Goal: Task Accomplishment & Management: Manage account settings

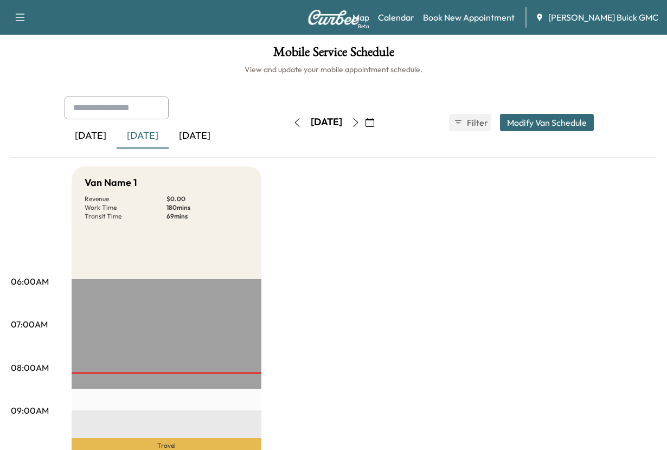
click at [164, 149] on div "[DATE]" at bounding box center [143, 136] width 52 height 25
click at [221, 149] on div "[DATE]" at bounding box center [195, 136] width 52 height 25
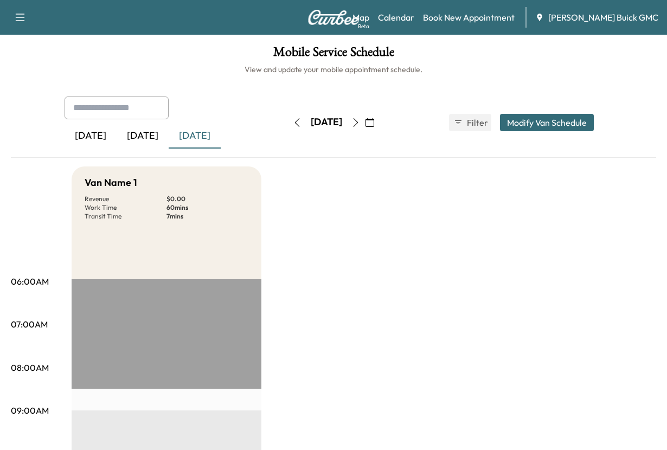
click at [510, 131] on button "Modify Van Schedule" at bounding box center [547, 122] width 94 height 17
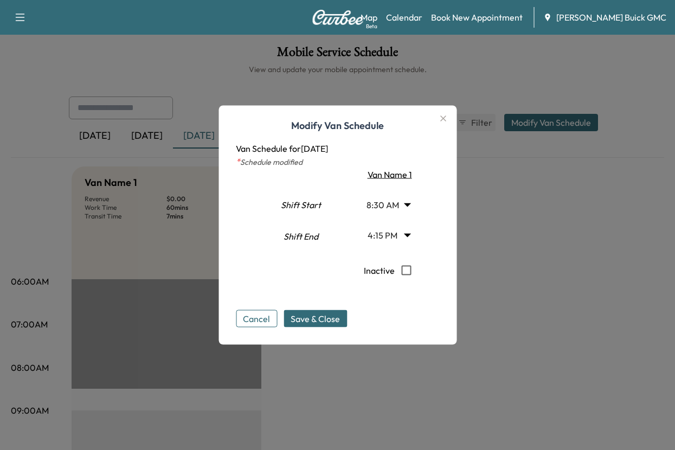
click at [415, 210] on body "Support Log Out Map Beta Calendar Book New Appointment [PERSON_NAME] Buick GMC …" at bounding box center [337, 225] width 675 height 450
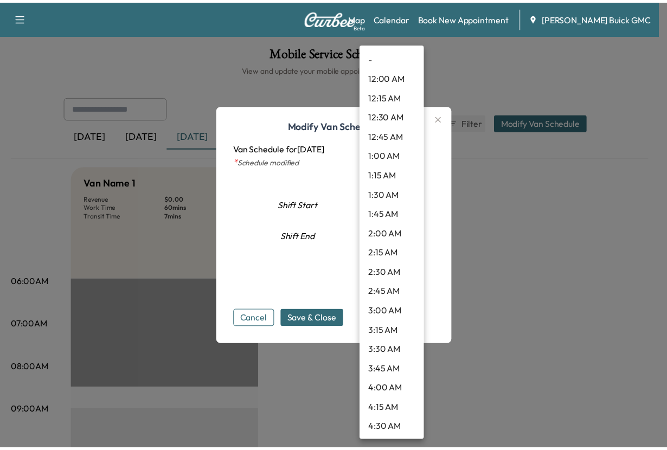
scroll to position [614, 0]
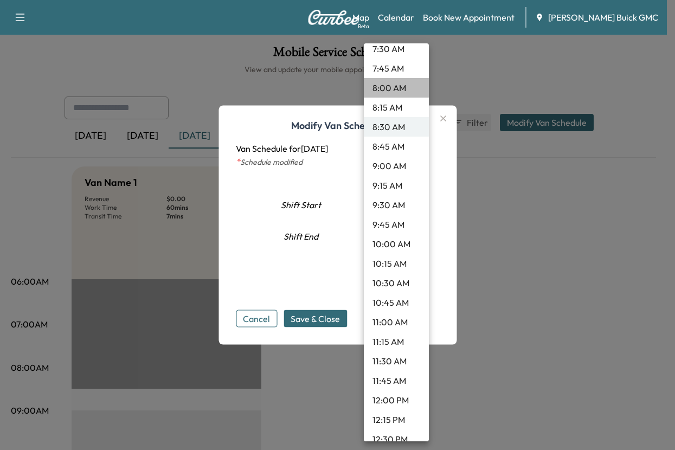
click at [388, 98] on li "8:00 AM" at bounding box center [396, 88] width 65 height 20
type input "*"
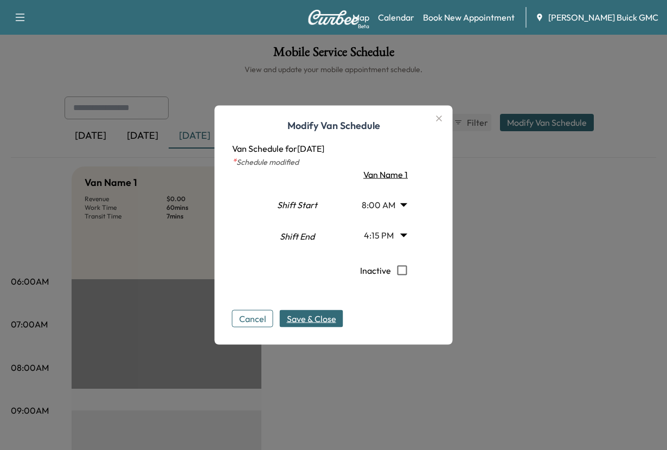
click at [307, 325] on span "Save & Close" at bounding box center [311, 318] width 49 height 13
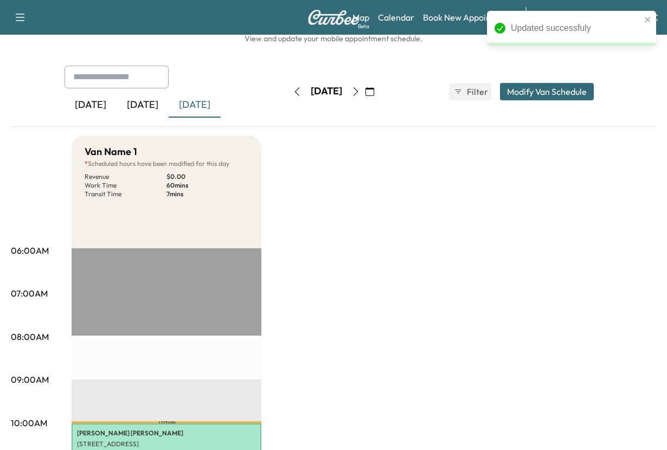
scroll to position [0, 0]
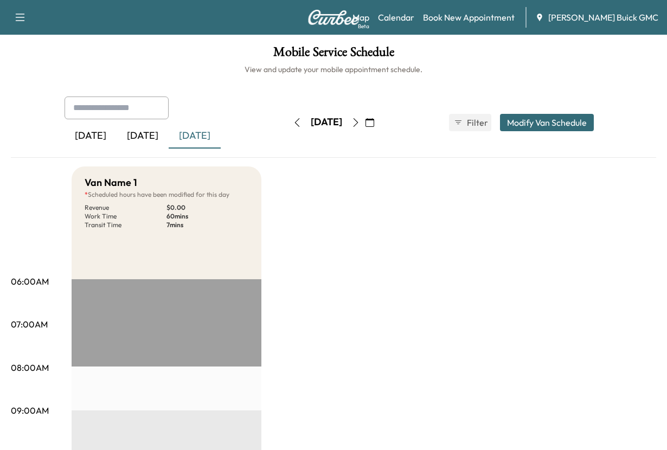
click at [158, 149] on div "[DATE]" at bounding box center [143, 136] width 52 height 25
